Goal: Transaction & Acquisition: Subscribe to service/newsletter

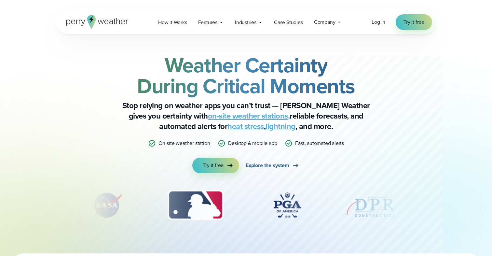
click at [279, 167] on span "Explore the system" at bounding box center [267, 165] width 43 height 8
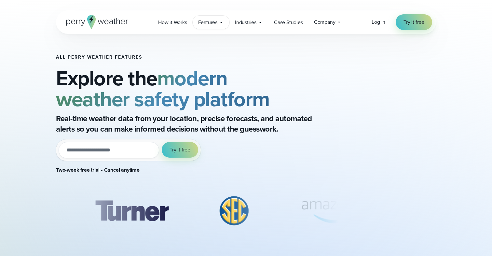
click at [212, 21] on span "Features" at bounding box center [207, 23] width 19 height 8
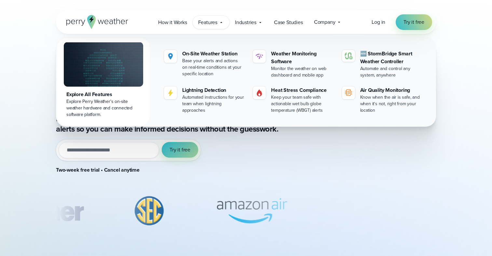
click at [184, 153] on span "Try it free" at bounding box center [179, 150] width 21 height 8
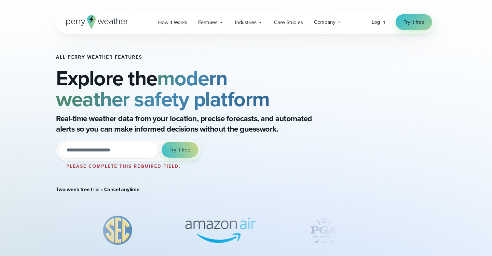
click at [423, 21] on span "Try it free" at bounding box center [413, 22] width 21 height 8
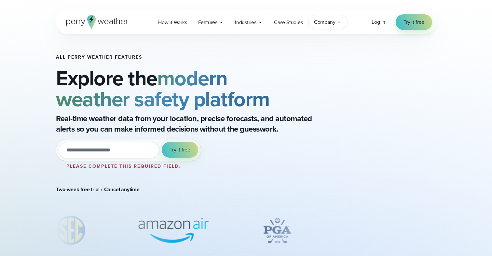
click at [323, 21] on span "Company" at bounding box center [324, 22] width 21 height 8
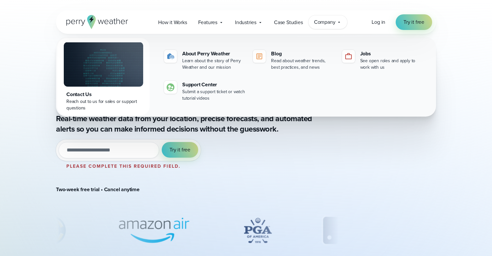
click at [323, 21] on span "Company" at bounding box center [324, 22] width 21 height 8
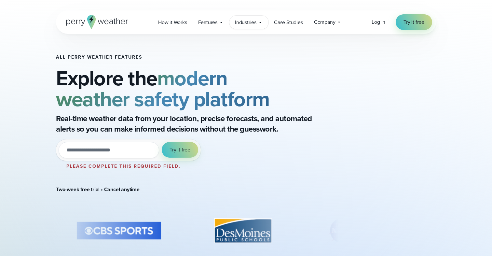
click at [246, 21] on span "Industries" at bounding box center [245, 23] width 21 height 8
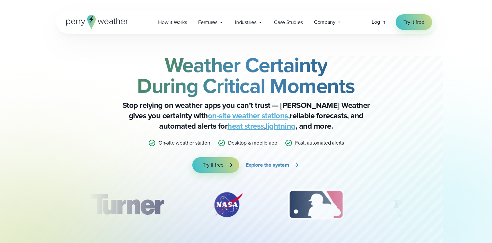
click at [378, 25] on span "Log in" at bounding box center [378, 21] width 14 height 7
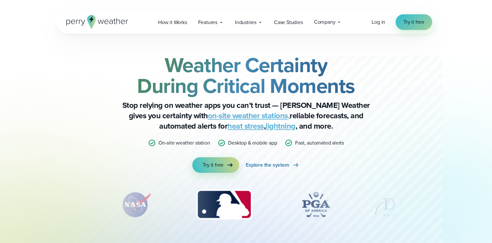
click at [410, 23] on span "Try it free" at bounding box center [413, 22] width 21 height 8
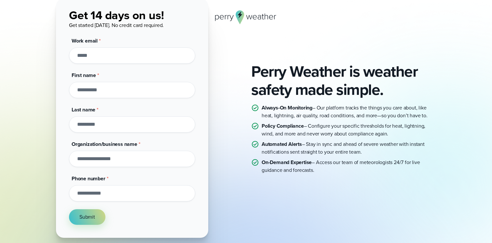
scroll to position [49, 0]
